Goal: Obtain resource: Download file/media

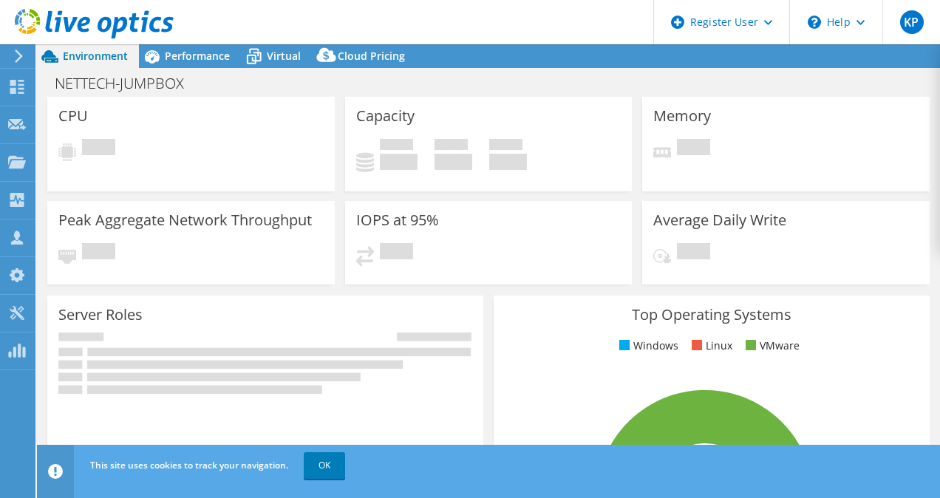
select select "USD"
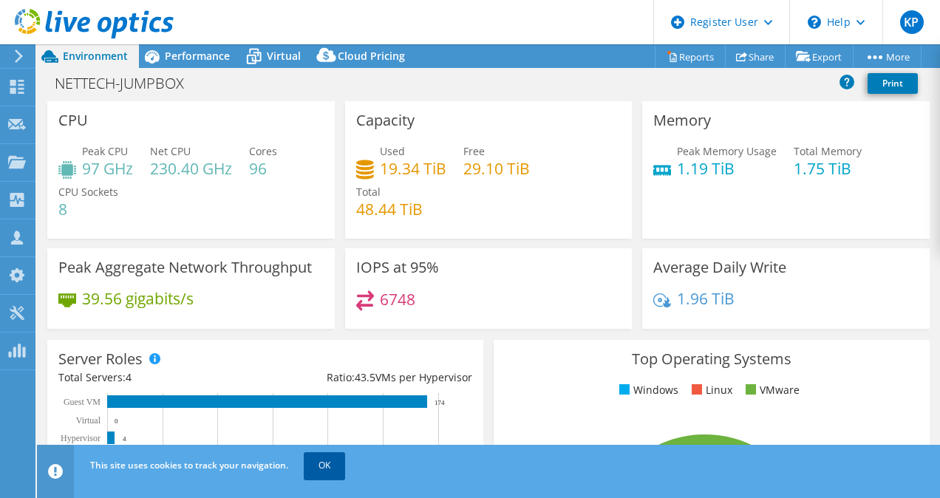
click at [334, 458] on link "OK" at bounding box center [324, 465] width 41 height 27
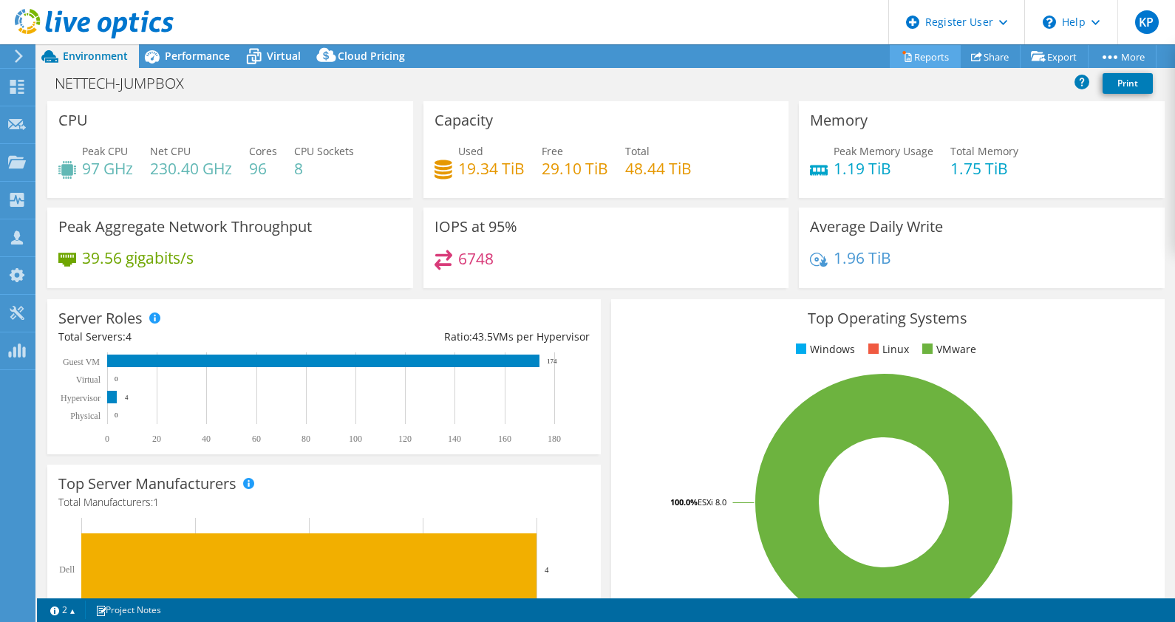
click at [901, 55] on icon at bounding box center [906, 56] width 11 height 11
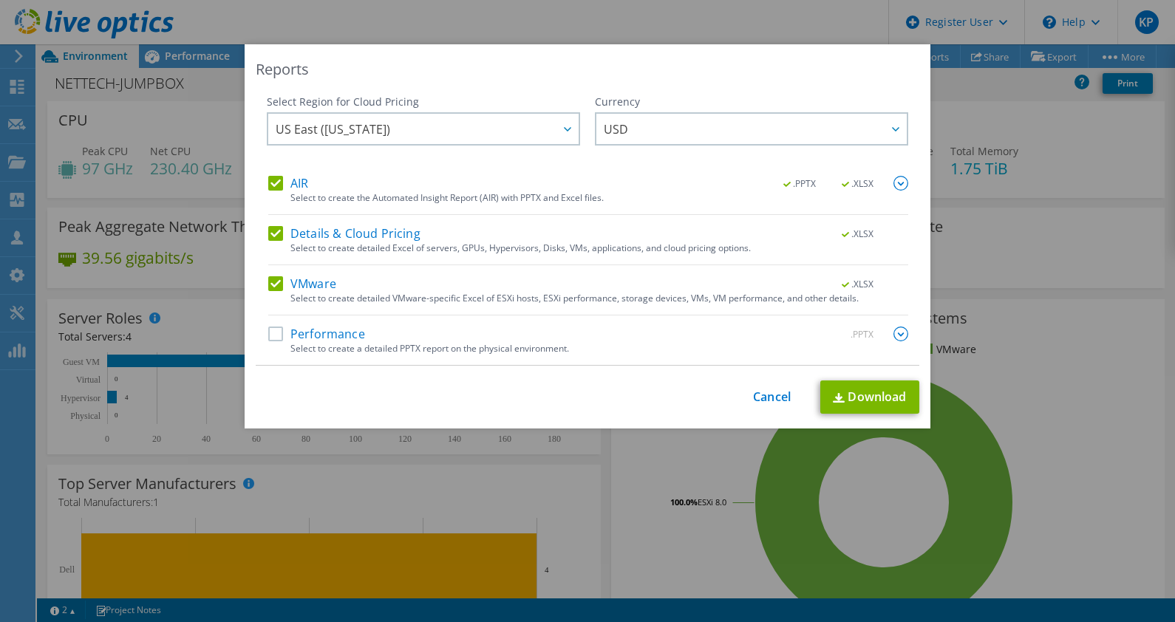
click at [290, 344] on div "Select to create a detailed PPTX report on the physical environment." at bounding box center [599, 349] width 618 height 10
click at [259, 332] on div "Select Region for Cloud Pricing Asia Pacific ([GEOGRAPHIC_DATA]) [GEOGRAPHIC_DA…" at bounding box center [587, 230] width 663 height 271
click at [273, 338] on label "Performance" at bounding box center [316, 334] width 97 height 15
click at [0, 0] on input "Performance" at bounding box center [0, 0] width 0 height 0
click at [894, 398] on link "Download" at bounding box center [869, 397] width 99 height 33
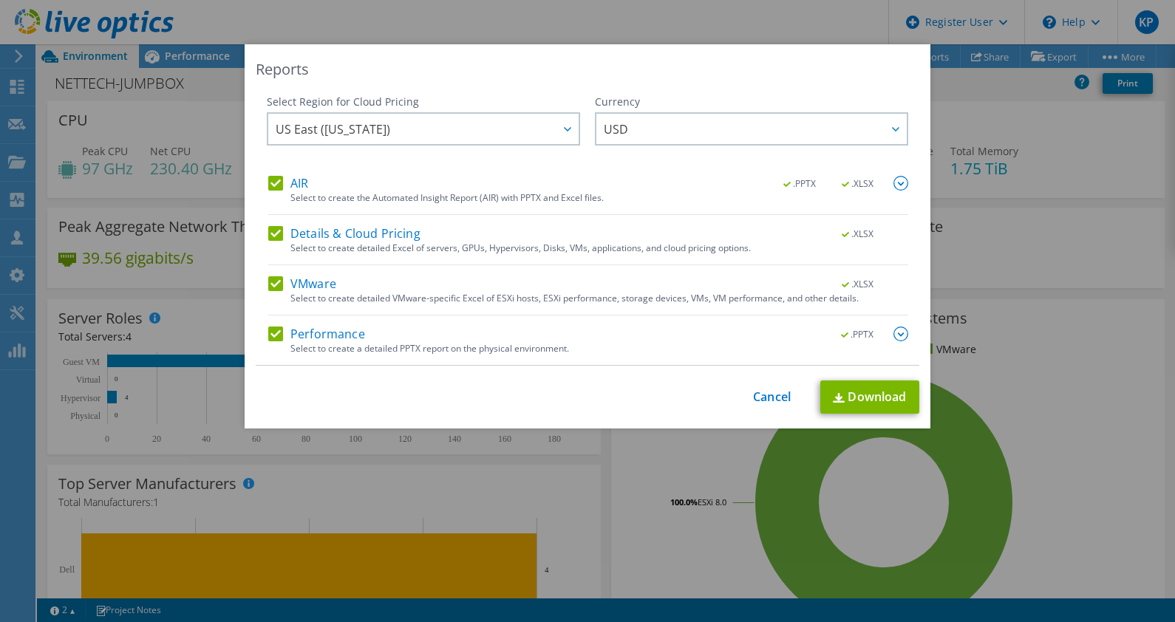
click at [313, 19] on div "Reports Select Region for Cloud Pricing Asia Pacific ([GEOGRAPHIC_DATA]) [GEOGR…" at bounding box center [587, 311] width 1175 height 622
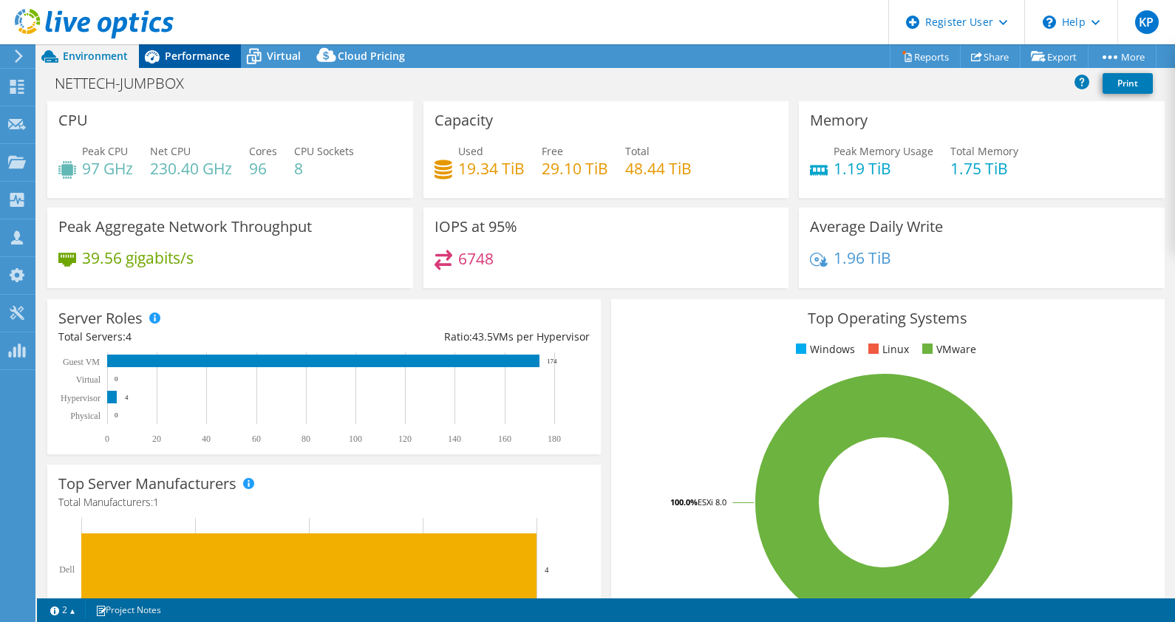
click at [172, 54] on span "Performance" at bounding box center [197, 56] width 65 height 14
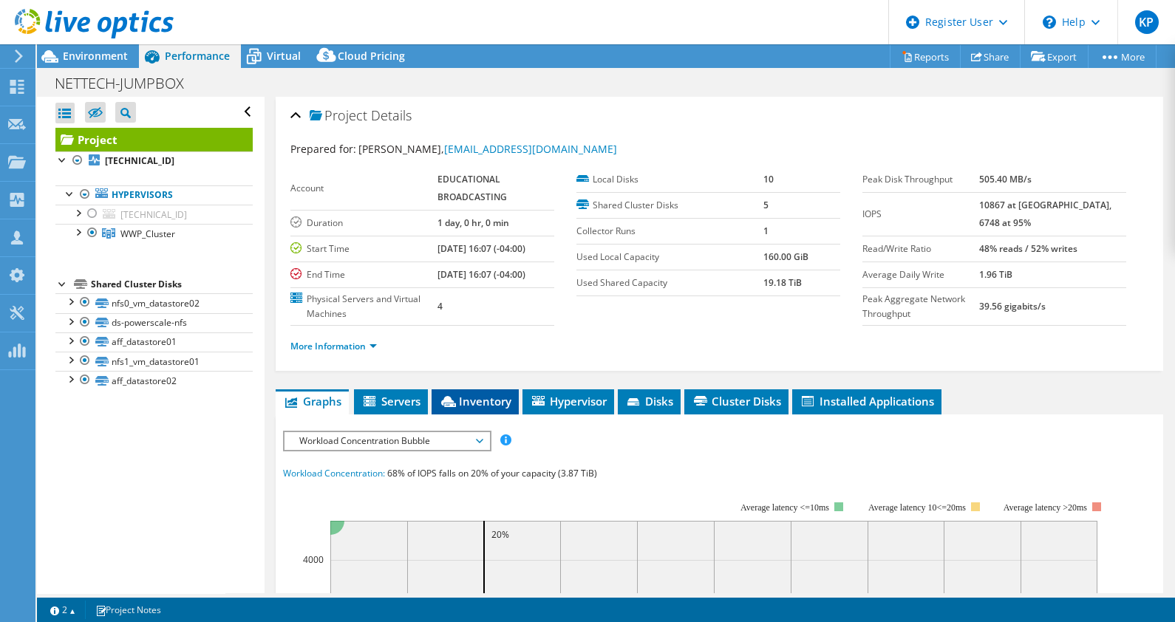
click at [480, 400] on span "Inventory" at bounding box center [475, 401] width 72 height 15
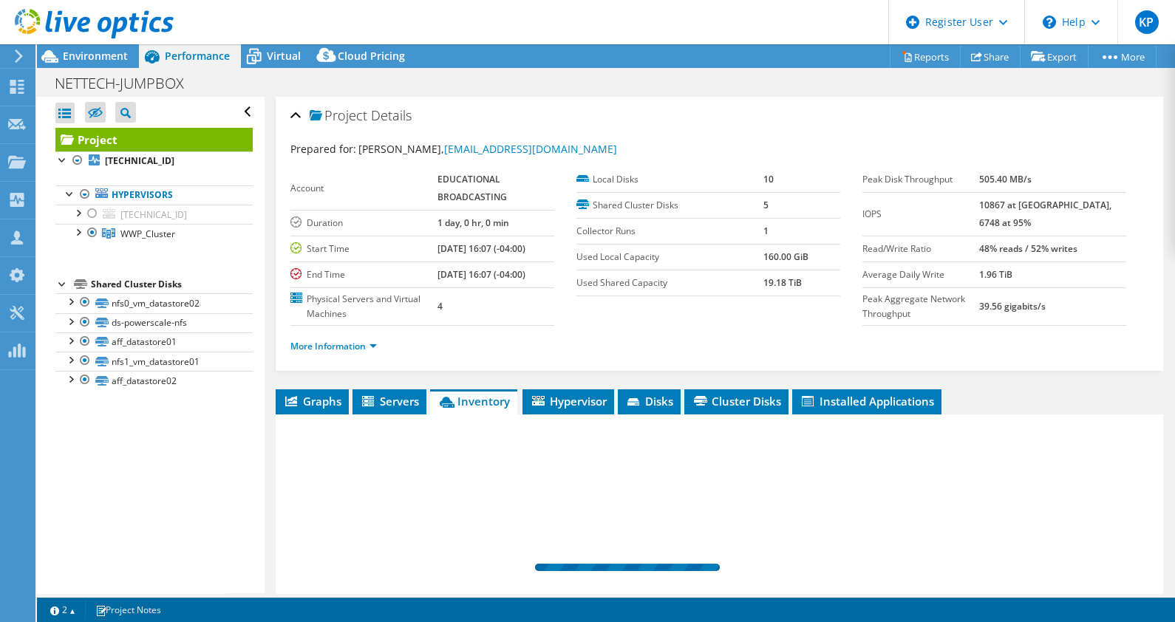
scroll to position [189, 0]
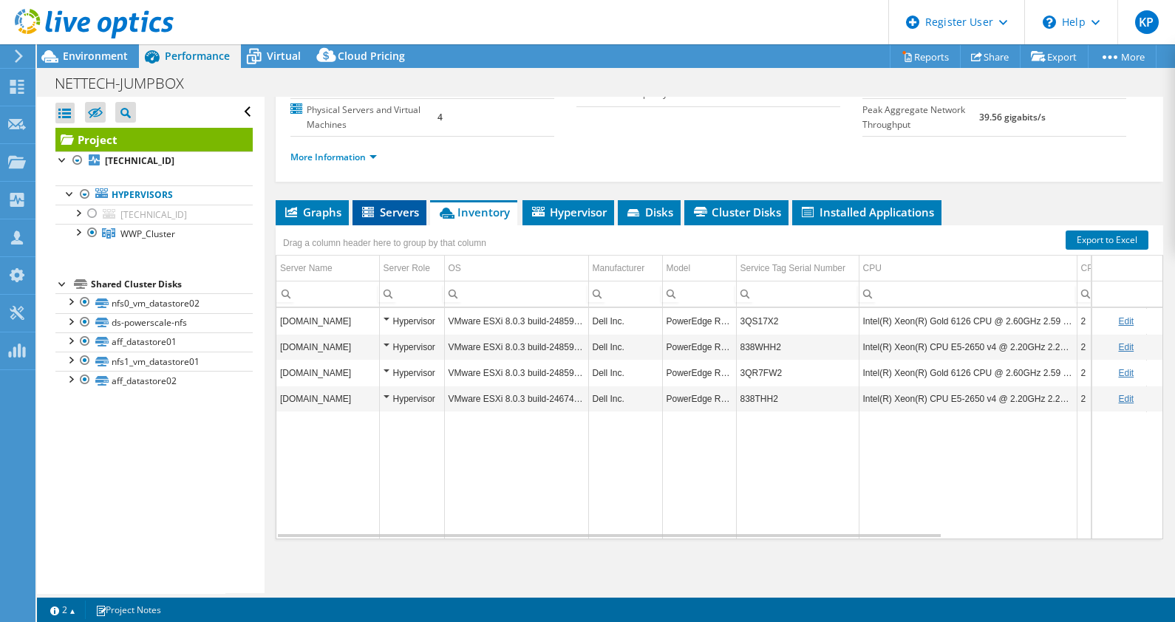
click at [398, 218] on li "Servers" at bounding box center [389, 212] width 74 height 25
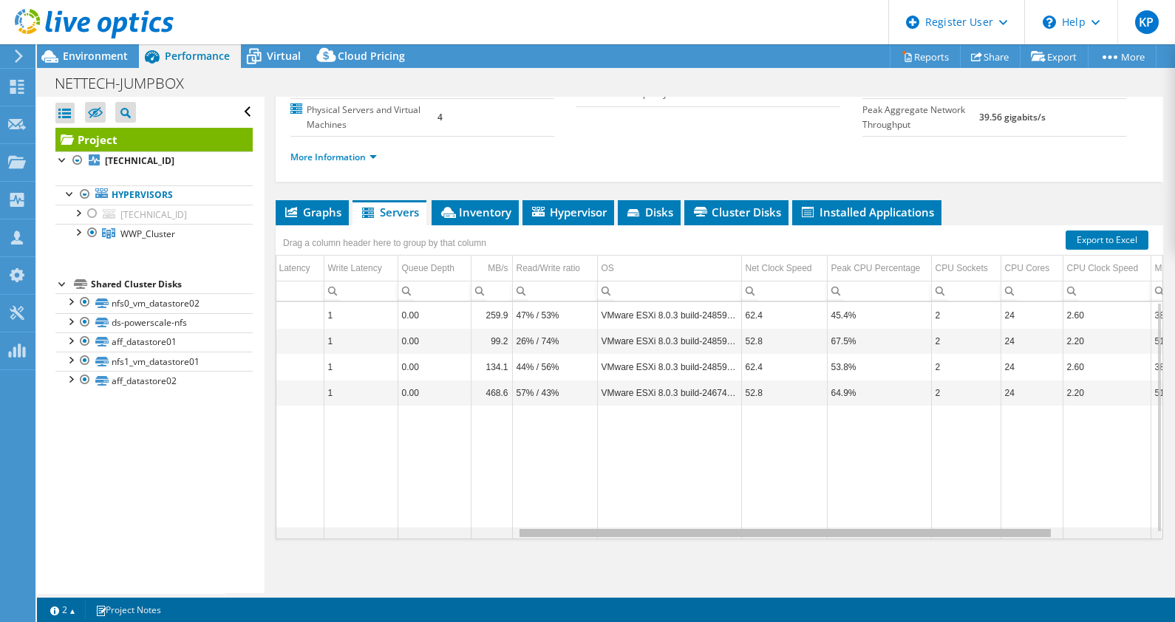
scroll to position [0, 0]
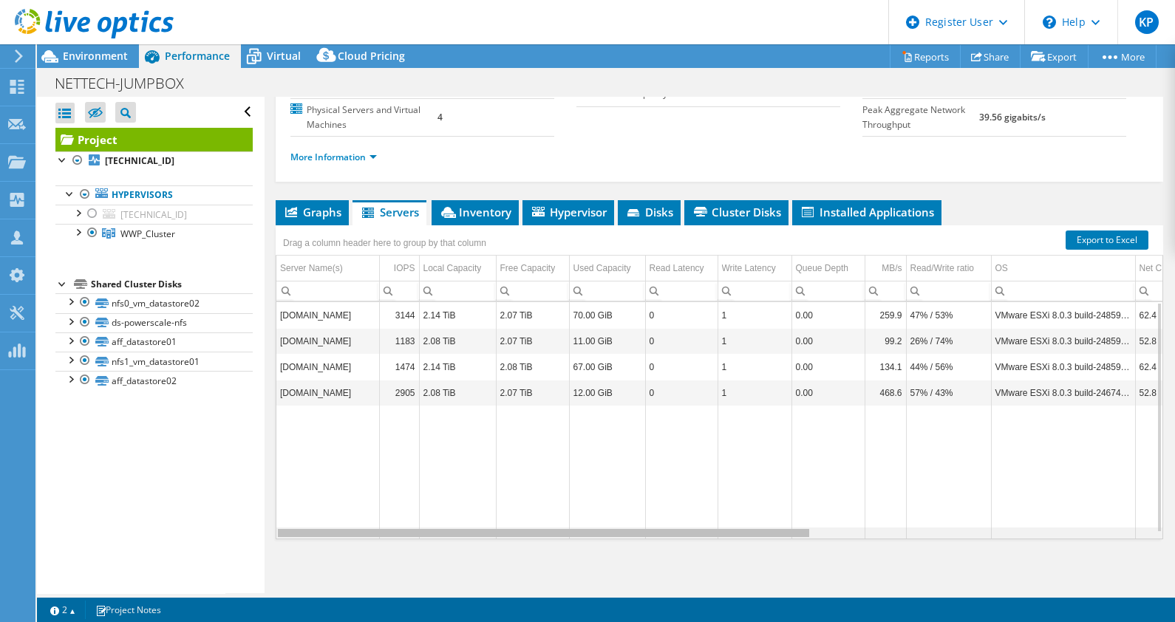
drag, startPoint x: 591, startPoint y: 530, endPoint x: 587, endPoint y: 513, distance: 18.1
click at [587, 497] on body "KP Dell User [PERSON_NAME] [PERSON_NAME][EMAIL_ADDRESS][PERSON_NAME][DOMAIN_NAM…" at bounding box center [587, 311] width 1175 height 622
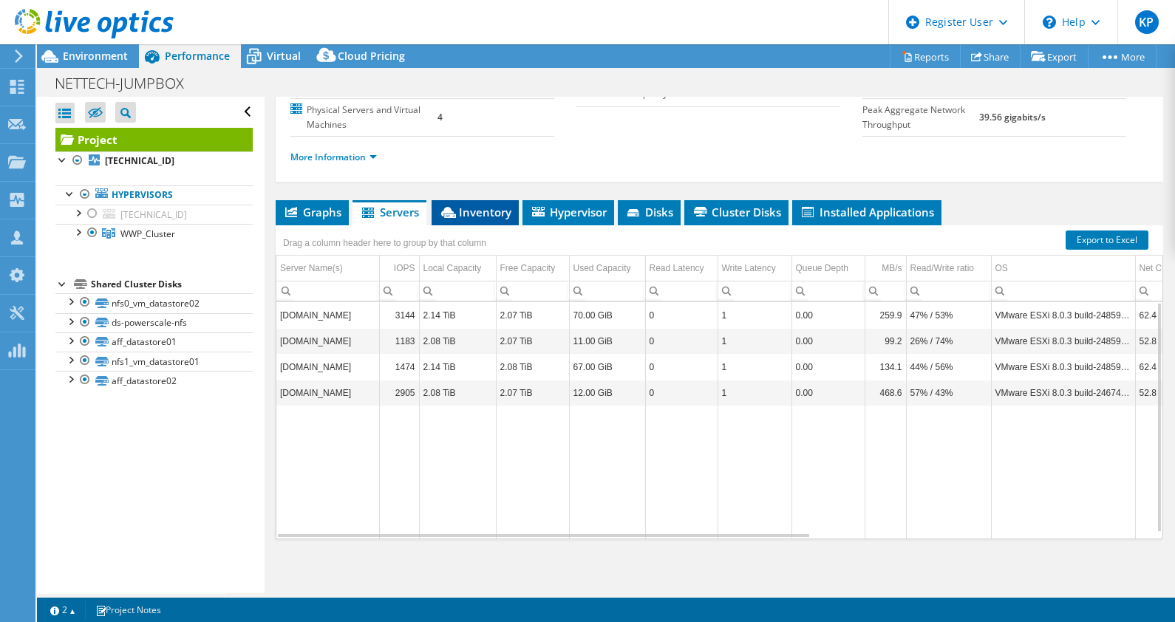
click at [478, 205] on span "Inventory" at bounding box center [475, 212] width 72 height 15
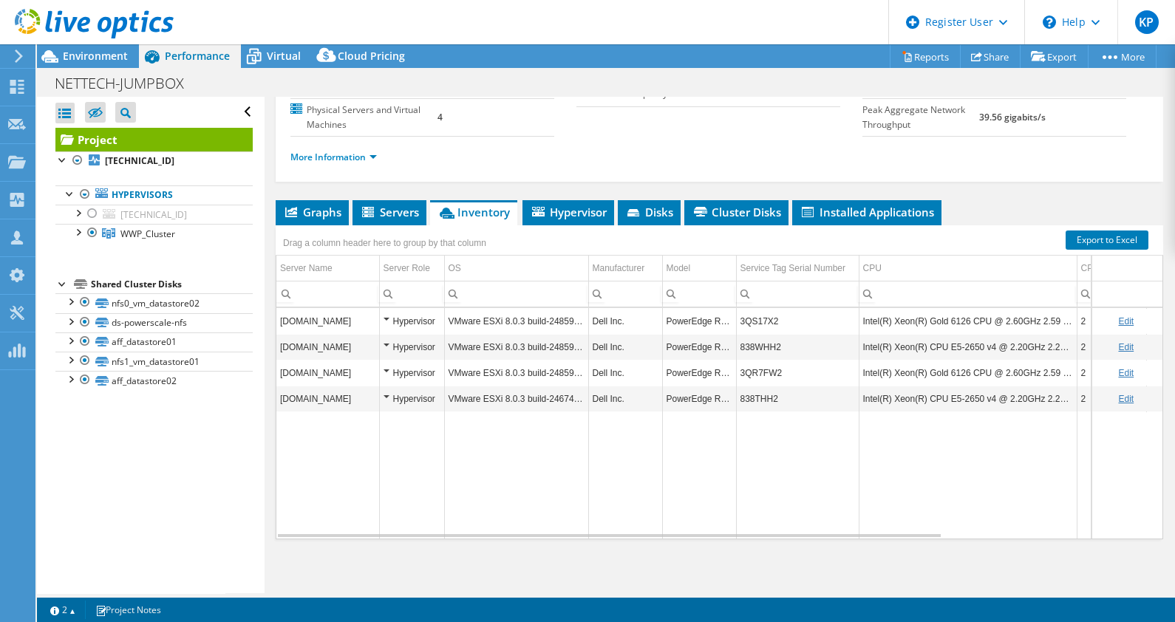
click at [670, 423] on td "Data grid" at bounding box center [699, 475] width 74 height 127
drag, startPoint x: 781, startPoint y: 347, endPoint x: 736, endPoint y: 353, distance: 45.5
click at [736, 353] on td "838WHH2" at bounding box center [797, 347] width 123 height 26
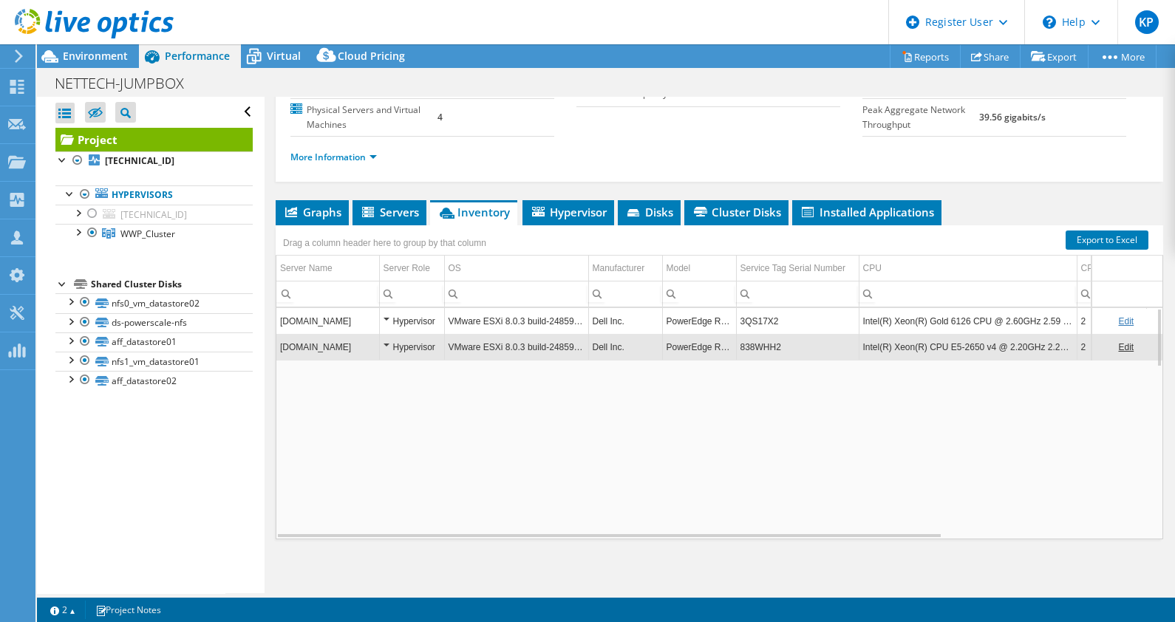
copy td "838WHH2"
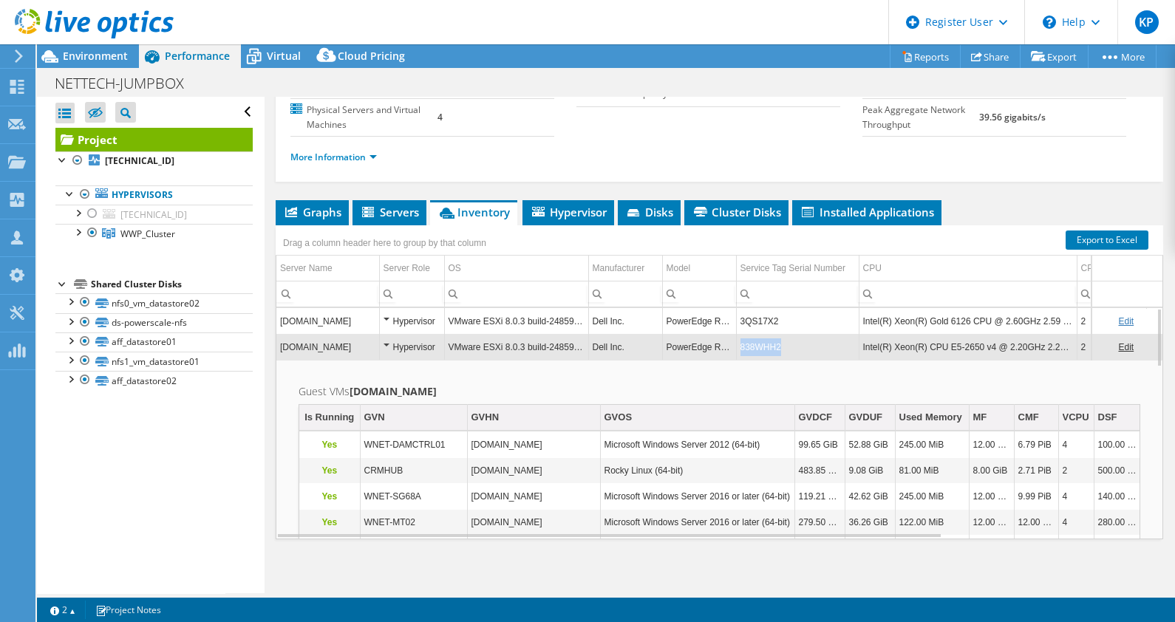
drag, startPoint x: 794, startPoint y: 341, endPoint x: 739, endPoint y: 343, distance: 54.7
click at [739, 343] on td "838WHH2" at bounding box center [797, 347] width 123 height 26
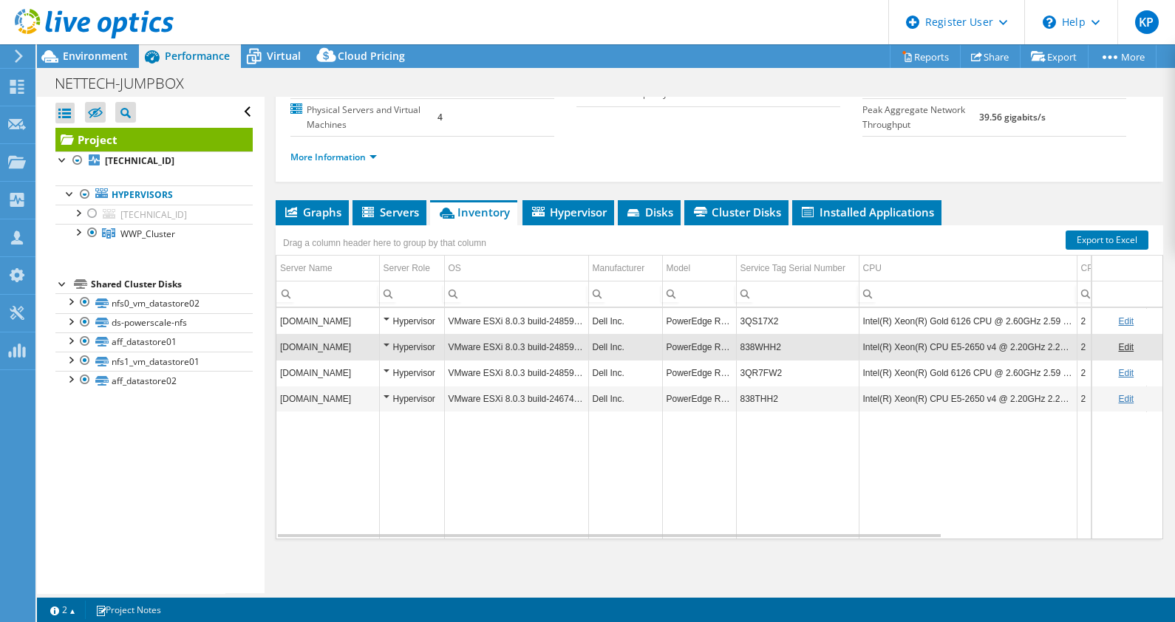
copy td "838WHH2"
click at [930, 428] on td "Data grid" at bounding box center [968, 475] width 218 height 127
drag, startPoint x: 787, startPoint y: 342, endPoint x: 737, endPoint y: 351, distance: 50.3
click at [737, 351] on td "838WHH2" at bounding box center [797, 347] width 123 height 26
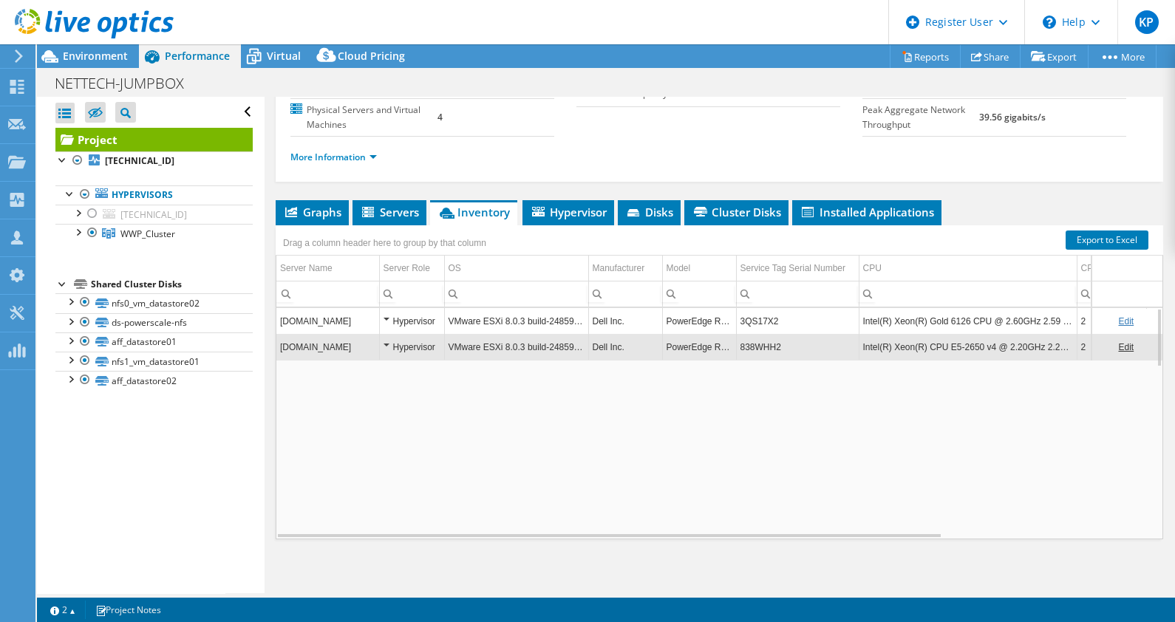
copy td "838WHH2"
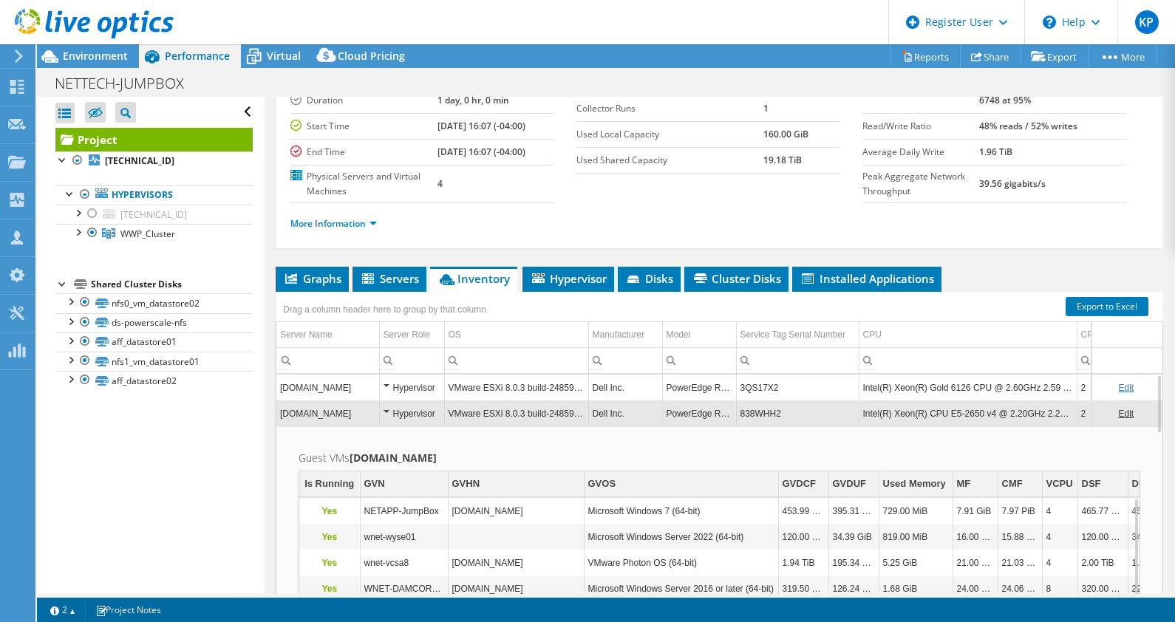
scroll to position [97, 0]
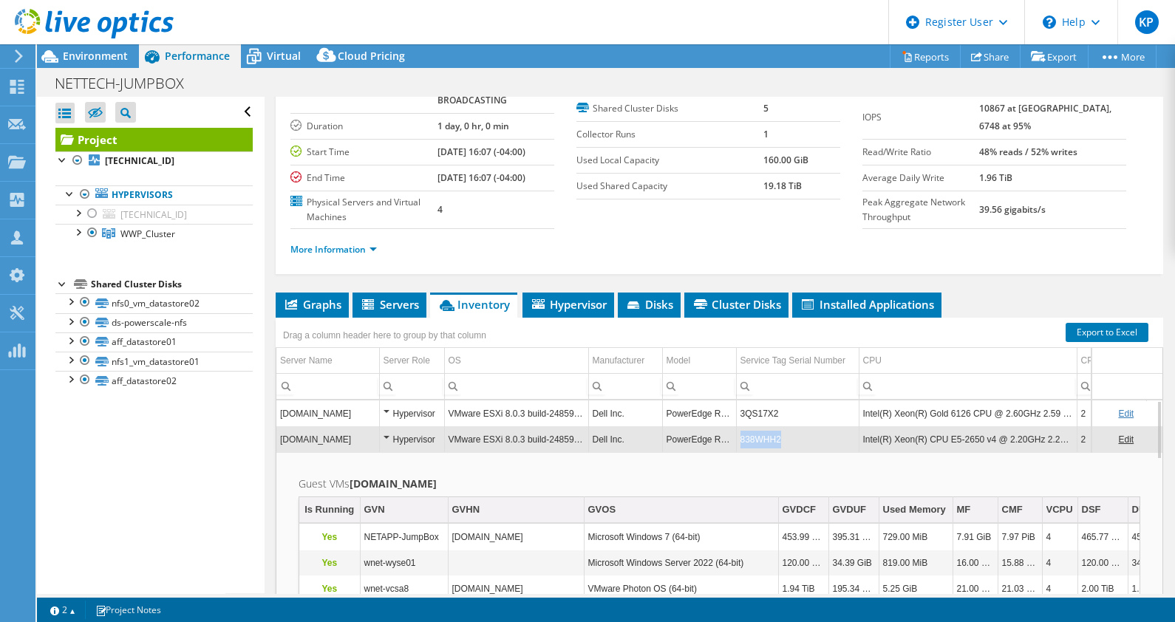
drag, startPoint x: 789, startPoint y: 430, endPoint x: 736, endPoint y: 440, distance: 54.1
click at [736, 440] on td "838WHH2" at bounding box center [797, 439] width 123 height 26
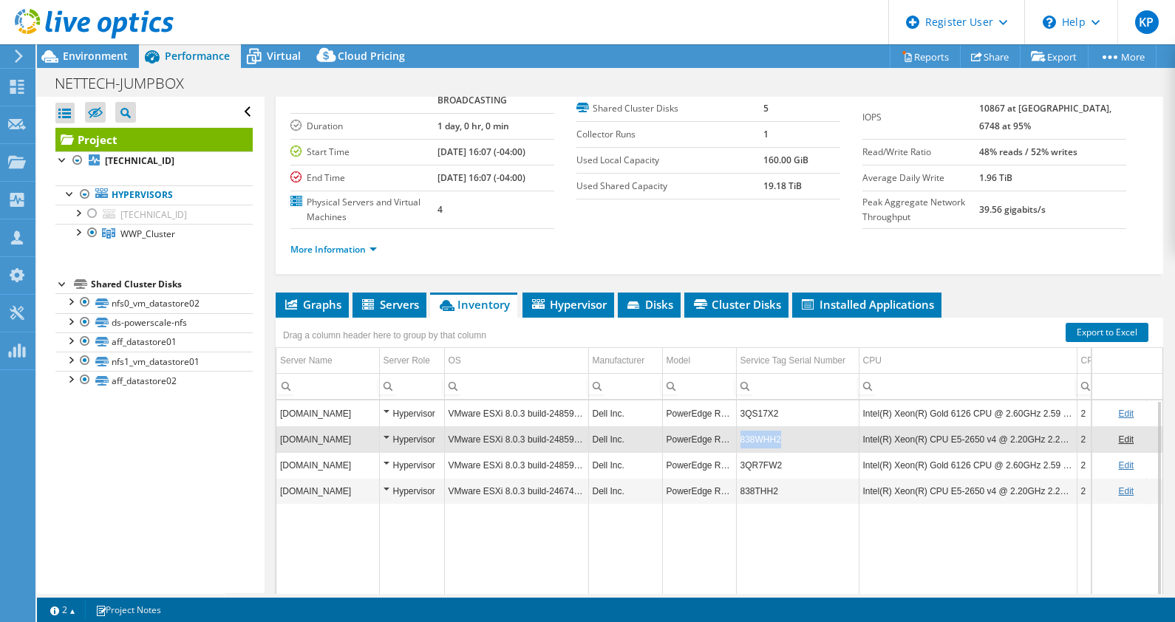
copy td "838WHH2"
drag, startPoint x: 787, startPoint y: 439, endPoint x: 739, endPoint y: 440, distance: 48.0
click at [739, 440] on td "838WHH2" at bounding box center [797, 439] width 123 height 26
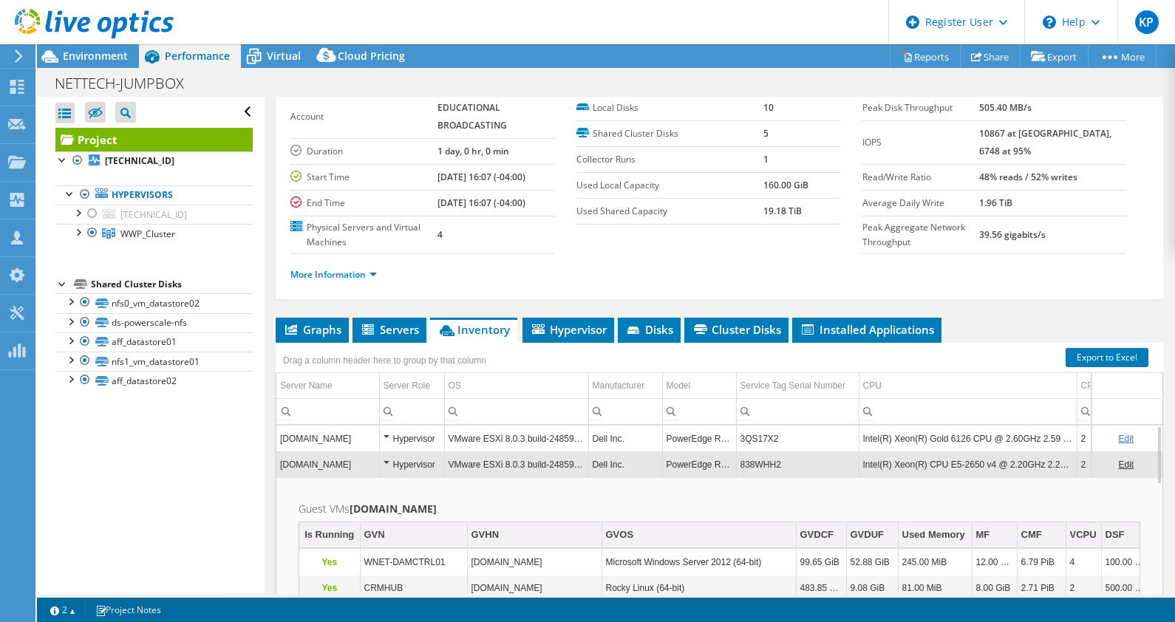
scroll to position [184, 0]
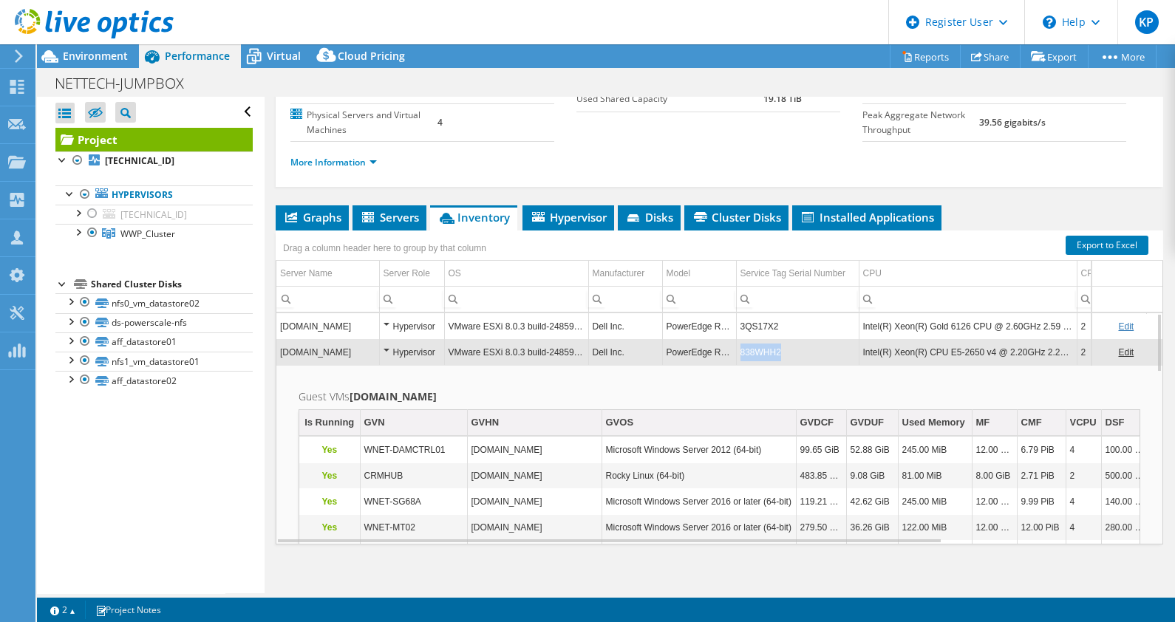
drag, startPoint x: 793, startPoint y: 349, endPoint x: 740, endPoint y: 351, distance: 52.5
click at [740, 351] on td "838WHH2" at bounding box center [797, 352] width 123 height 26
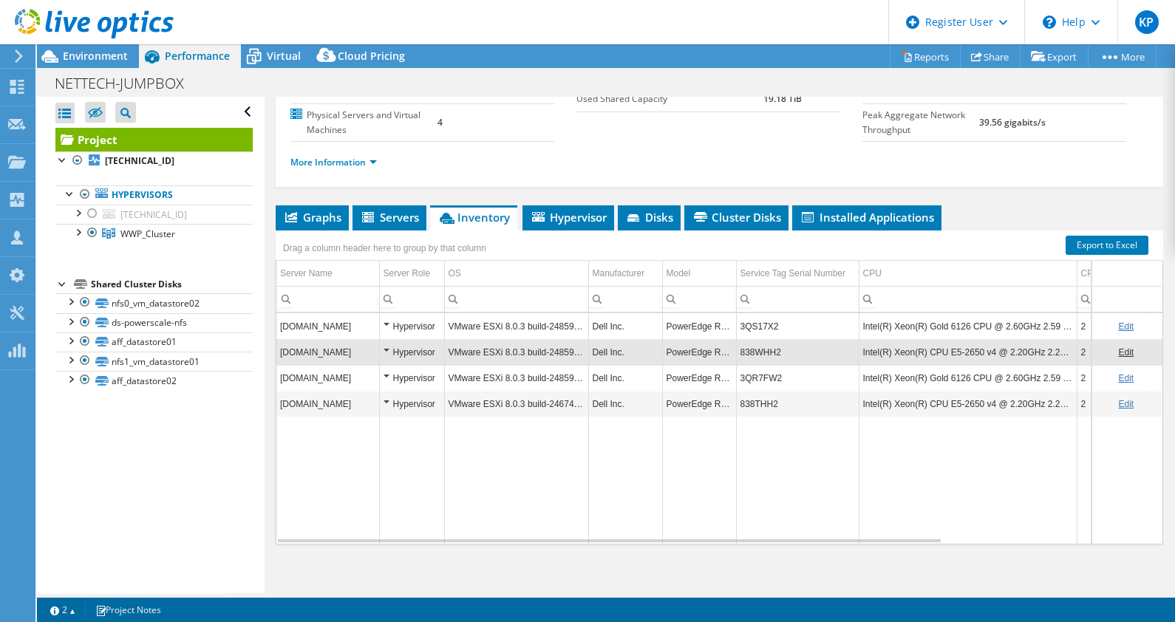
copy td "838WHH2"
